Goal: Information Seeking & Learning: Learn about a topic

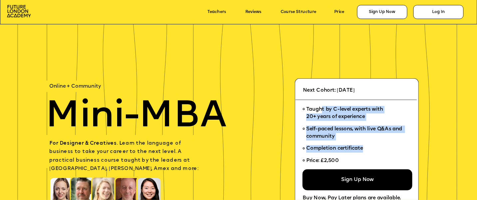
drag, startPoint x: 323, startPoint y: 110, endPoint x: 384, endPoint y: 154, distance: 76.1
click at [384, 154] on ul "Taught by C-level experts with 20+ years of experience Self-paced lessons, with…" at bounding box center [355, 137] width 105 height 66
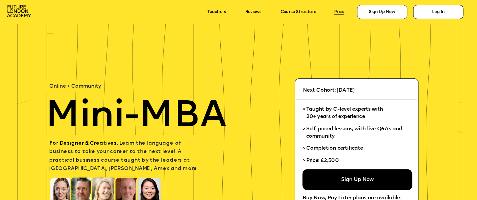
click at [340, 12] on link "Price" at bounding box center [339, 12] width 10 height 5
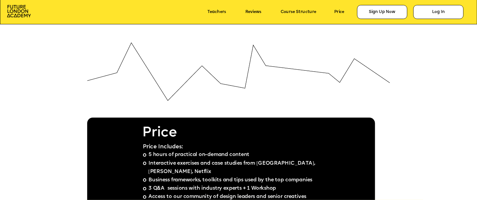
scroll to position [3707, 0]
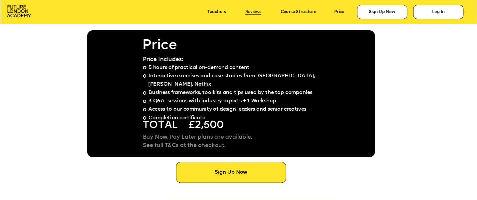
click at [254, 11] on link "Reviews" at bounding box center [253, 12] width 16 height 5
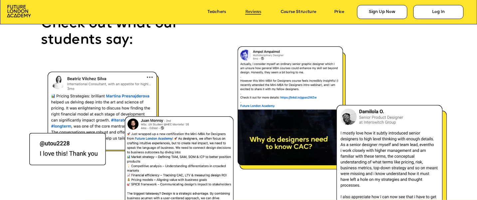
scroll to position [3358, 0]
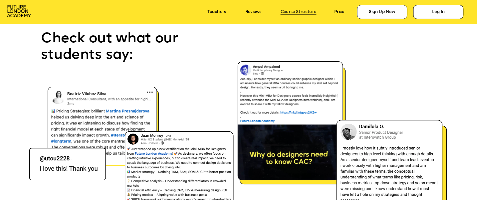
click at [302, 13] on link "Course Structure" at bounding box center [299, 12] width 36 height 5
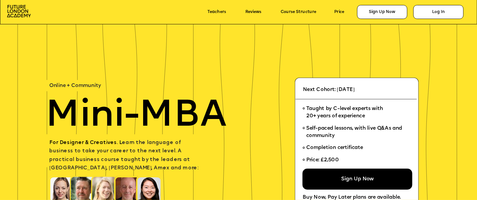
scroll to position [0, 0]
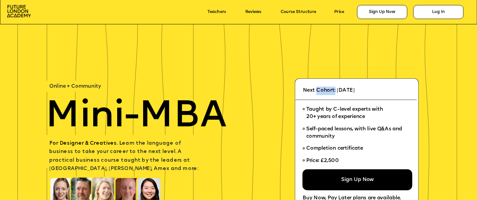
drag, startPoint x: 316, startPoint y: 90, endPoint x: 335, endPoint y: 94, distance: 19.4
click at [335, 94] on p "Next Cohort: [DATE]" at bounding box center [359, 91] width 112 height 8
drag, startPoint x: 337, startPoint y: 90, endPoint x: 375, endPoint y: 87, distance: 37.8
click at [375, 87] on p "Next Cohort: [DATE]" at bounding box center [359, 91] width 112 height 8
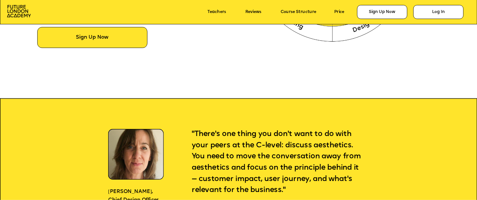
scroll to position [577, 0]
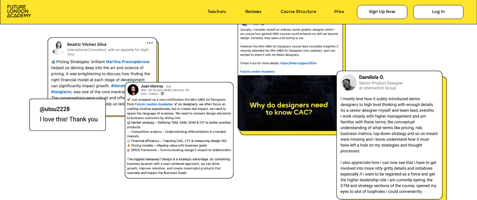
scroll to position [3363, 0]
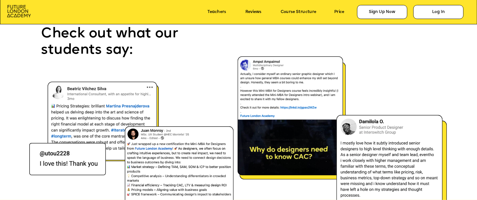
click at [20, 12] on img at bounding box center [19, 11] width 24 height 12
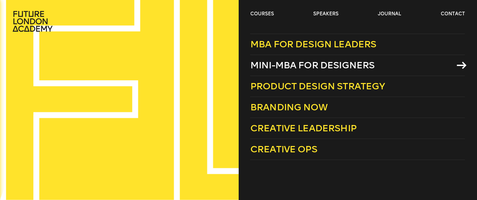
click at [288, 62] on span "Mini-MBA for Designers" at bounding box center [312, 65] width 125 height 11
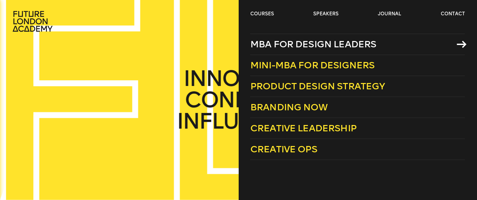
click at [282, 45] on span "MBA for Design Leaders" at bounding box center [313, 44] width 126 height 11
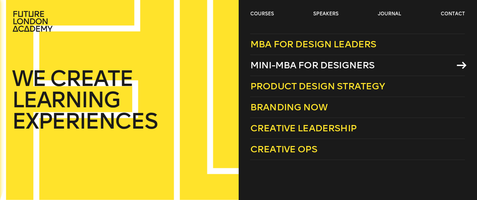
click at [294, 66] on span "Mini-MBA for Designers" at bounding box center [312, 65] width 125 height 11
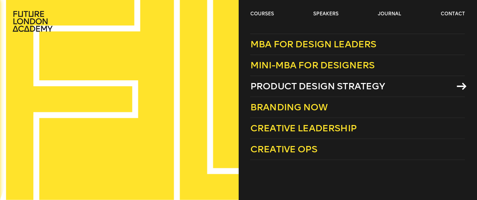
click at [301, 86] on span "Product Design Strategy" at bounding box center [317, 86] width 135 height 11
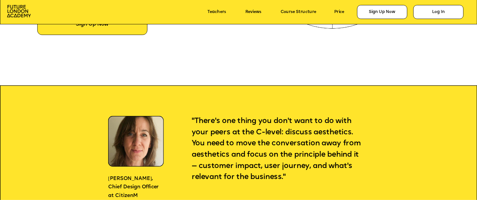
scroll to position [577, 0]
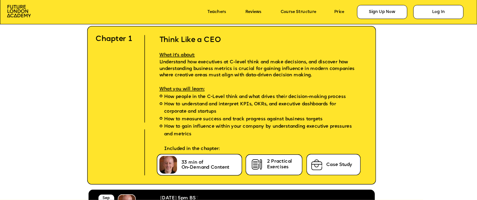
scroll to position [1420, 0]
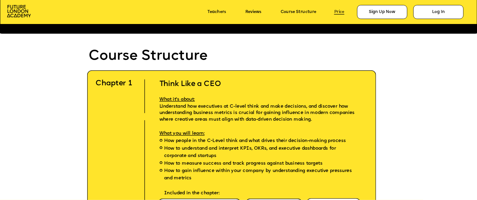
click at [340, 11] on link "Price" at bounding box center [339, 12] width 10 height 5
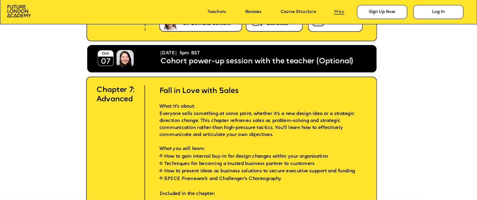
scroll to position [3707, 0]
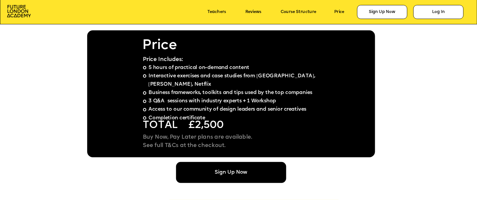
click at [235, 168] on div "Sign Up Now" at bounding box center [231, 172] width 110 height 21
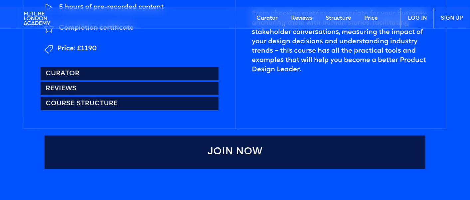
scroll to position [311, 0]
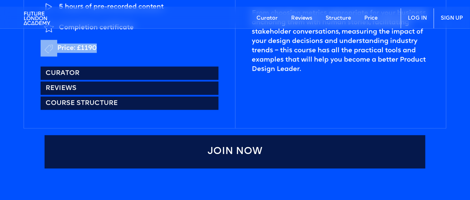
drag, startPoint x: 104, startPoint y: 48, endPoint x: 52, endPoint y: 48, distance: 51.6
click at [52, 48] on li "Price: £1190" at bounding box center [130, 48] width 178 height 17
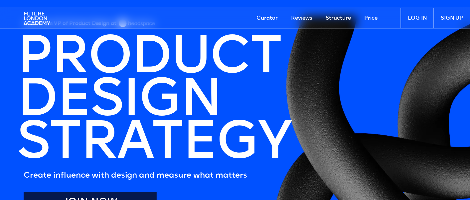
scroll to position [0, 0]
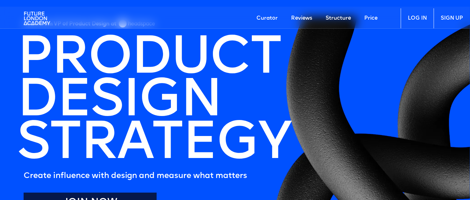
click at [273, 17] on link "Curator" at bounding box center [267, 18] width 35 height 20
click at [38, 20] on img at bounding box center [37, 18] width 27 height 20
